Goal: Task Accomplishment & Management: Use online tool/utility

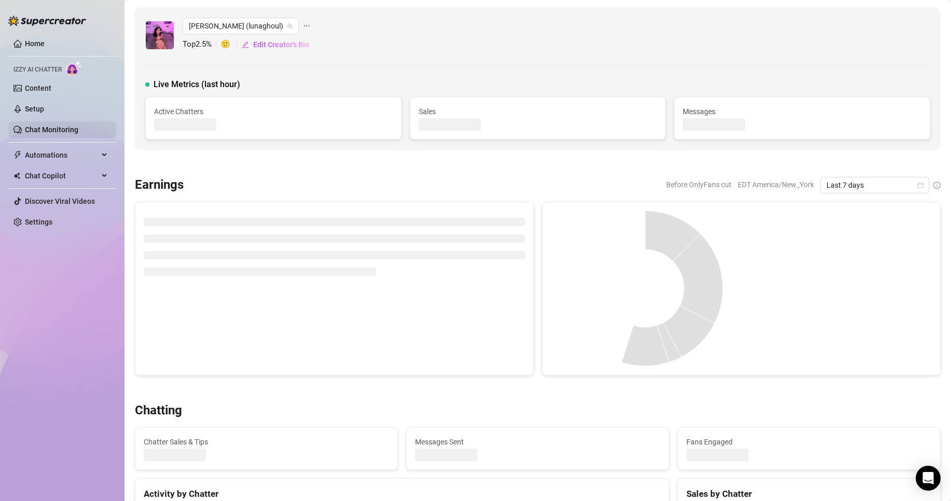
click at [78, 127] on link "Chat Monitoring" at bounding box center [51, 129] width 53 height 8
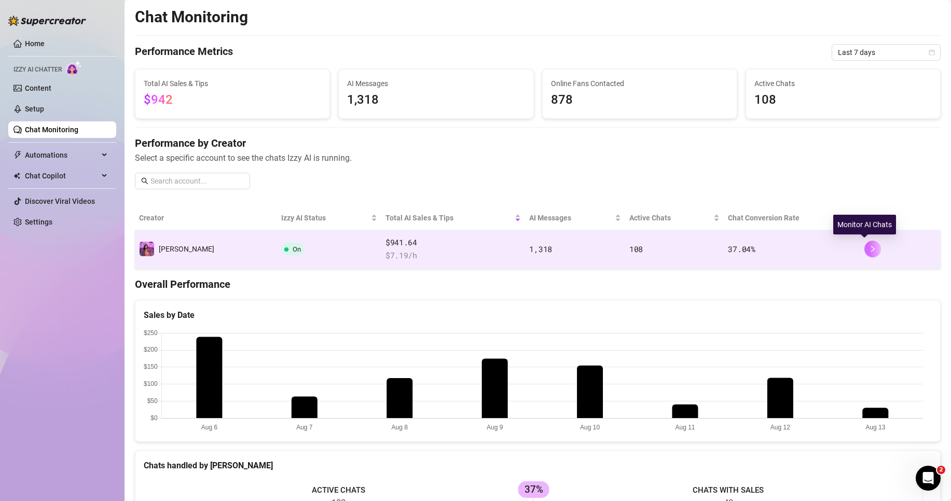
click at [869, 252] on icon "right" at bounding box center [872, 248] width 7 height 7
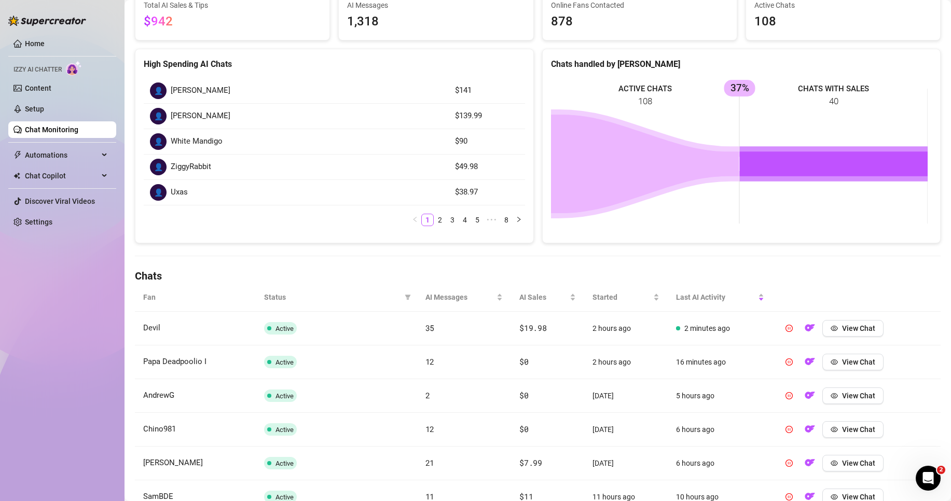
scroll to position [104, 0]
click at [864, 324] on span "View Chat" at bounding box center [858, 328] width 33 height 8
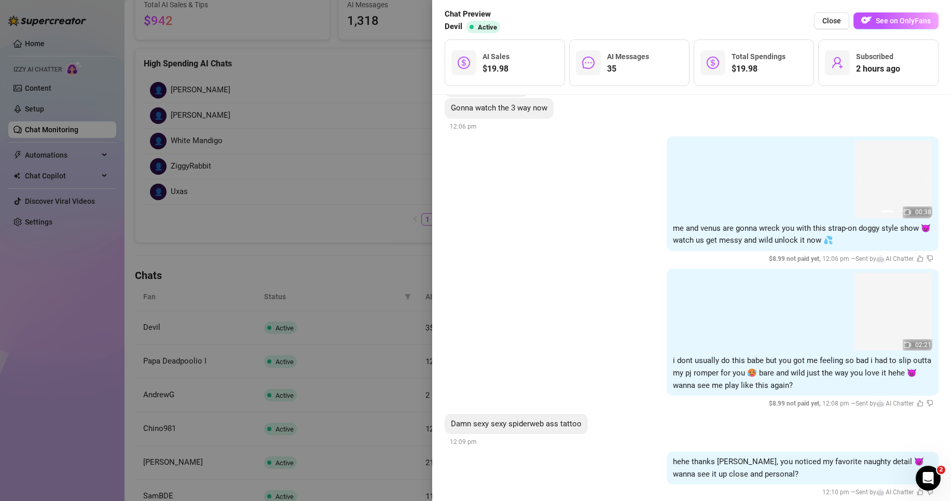
scroll to position [3757, 0]
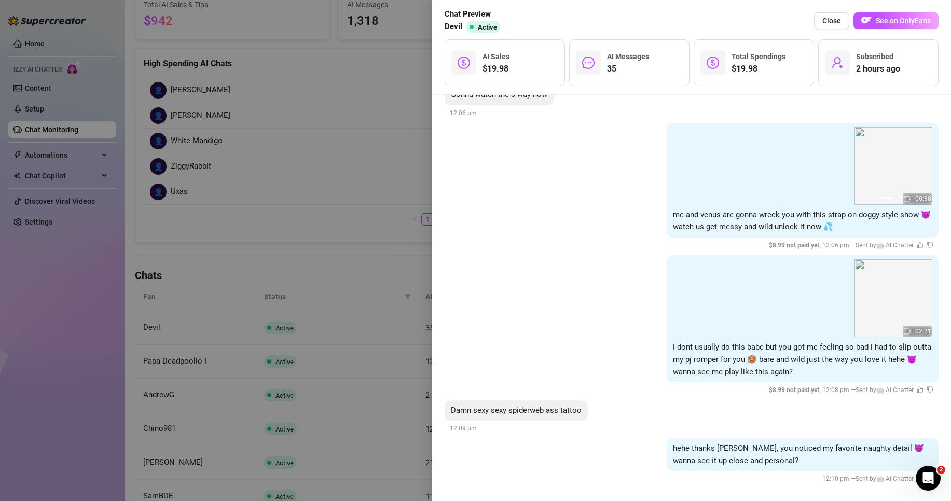
click at [407, 83] on div at bounding box center [475, 250] width 951 height 501
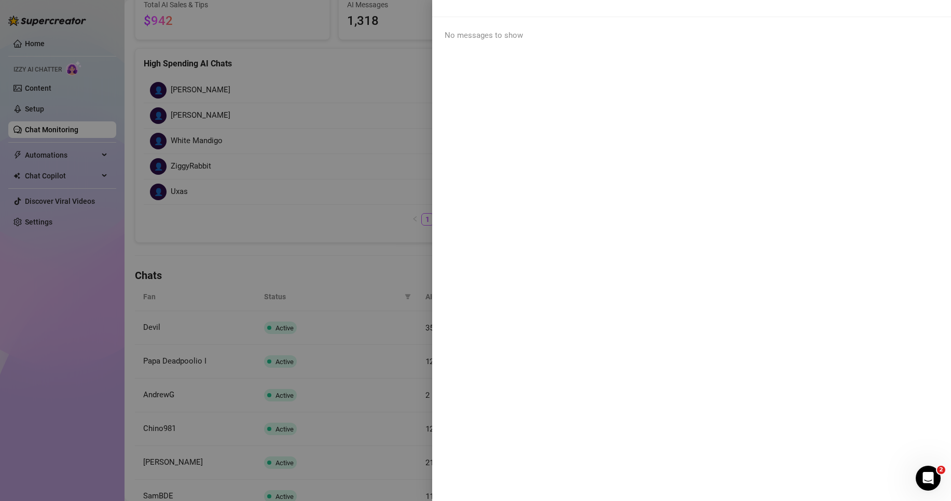
scroll to position [0, 0]
